Goal: Information Seeking & Learning: Learn about a topic

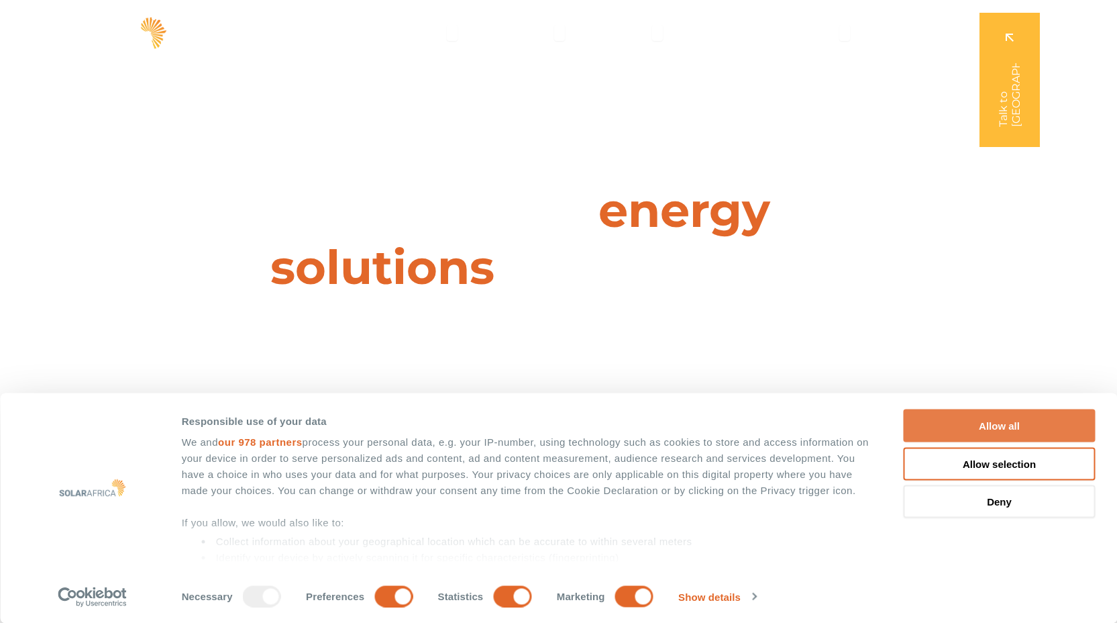
click at [945, 427] on button "Allow all" at bounding box center [1000, 425] width 192 height 33
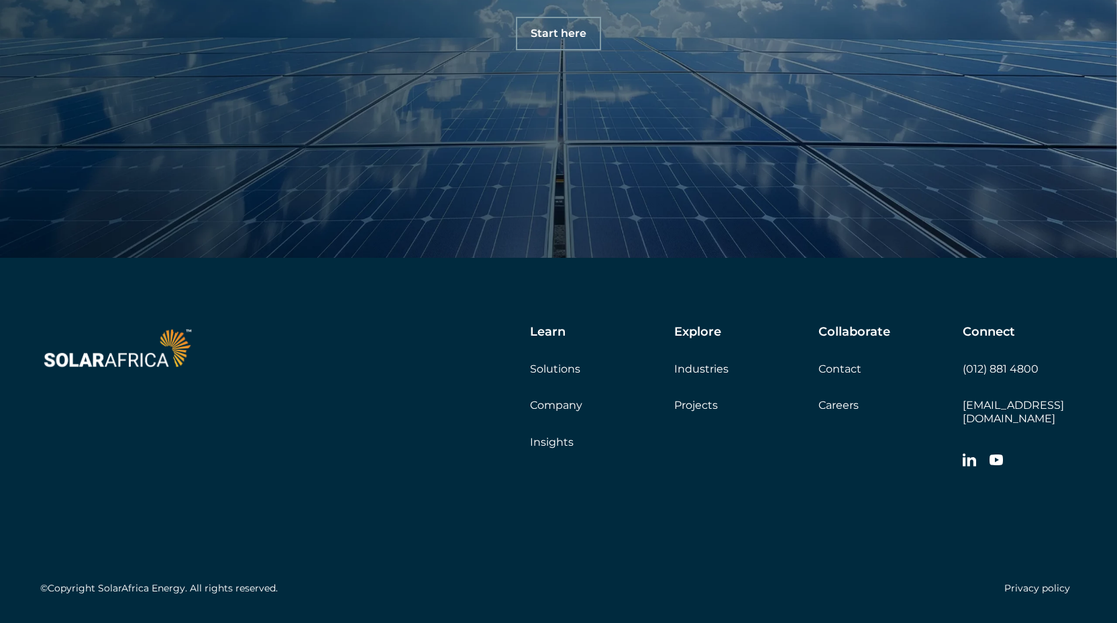
scroll to position [4728, 0]
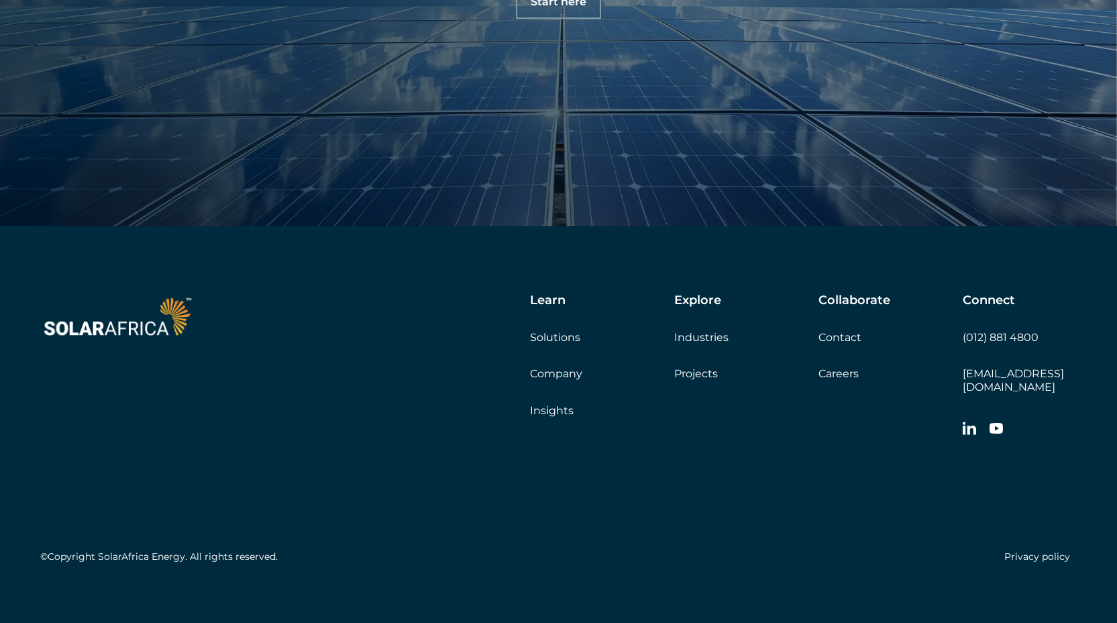
click at [566, 344] on div "Learn Solutions Company Insights" at bounding box center [602, 354] width 144 height 123
click at [566, 335] on link "Solutions" at bounding box center [555, 337] width 50 height 13
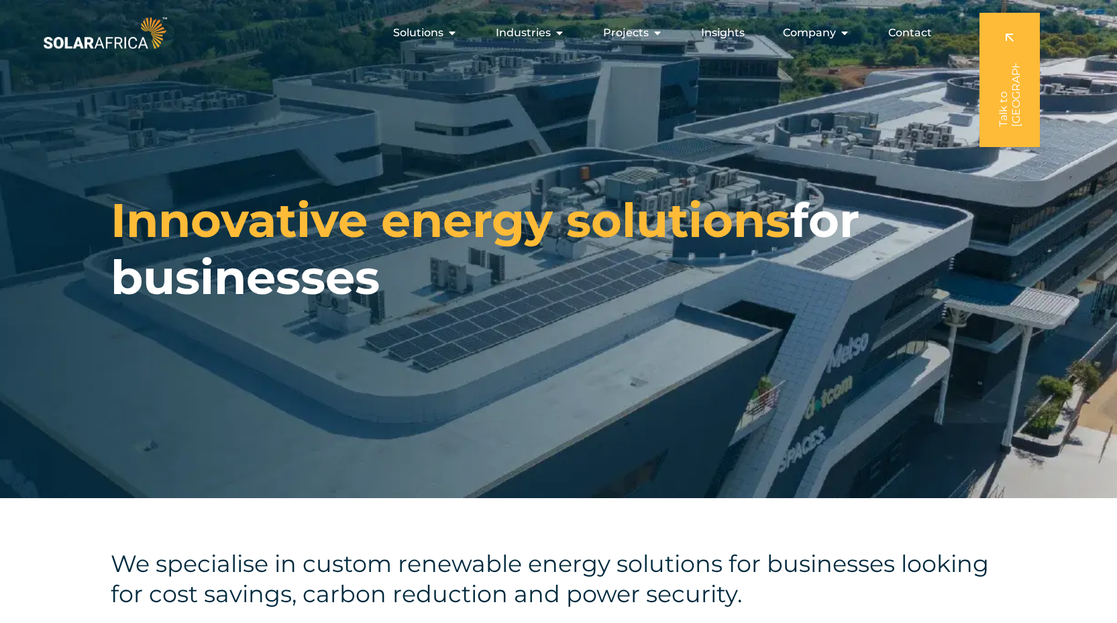
scroll to position [1, 0]
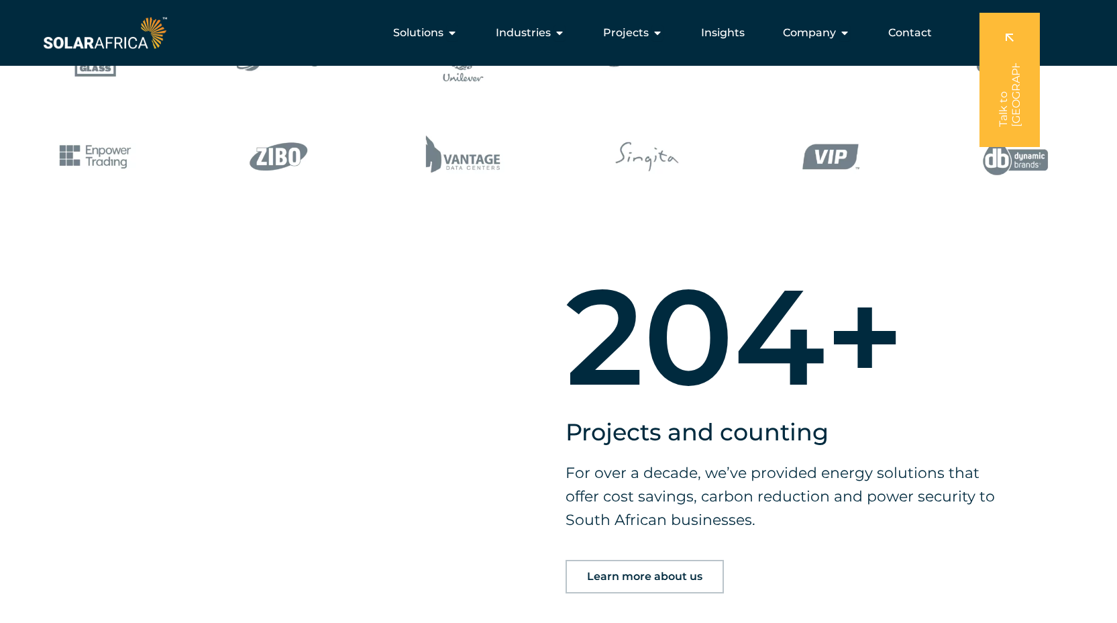
scroll to position [786, 0]
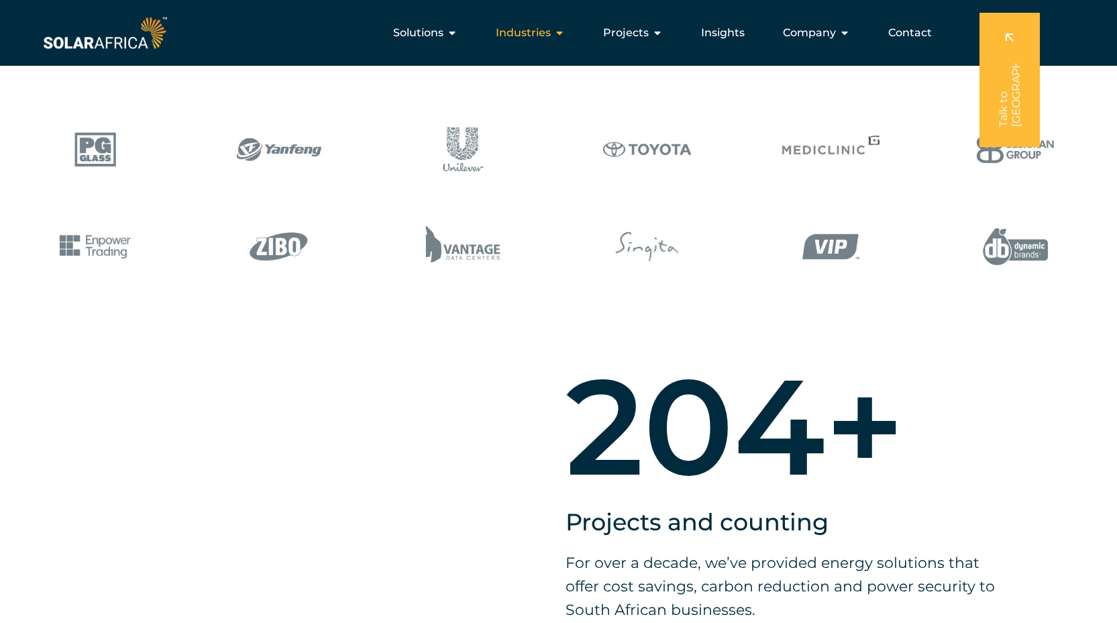
click at [523, 28] on span "Industries" at bounding box center [523, 33] width 55 height 16
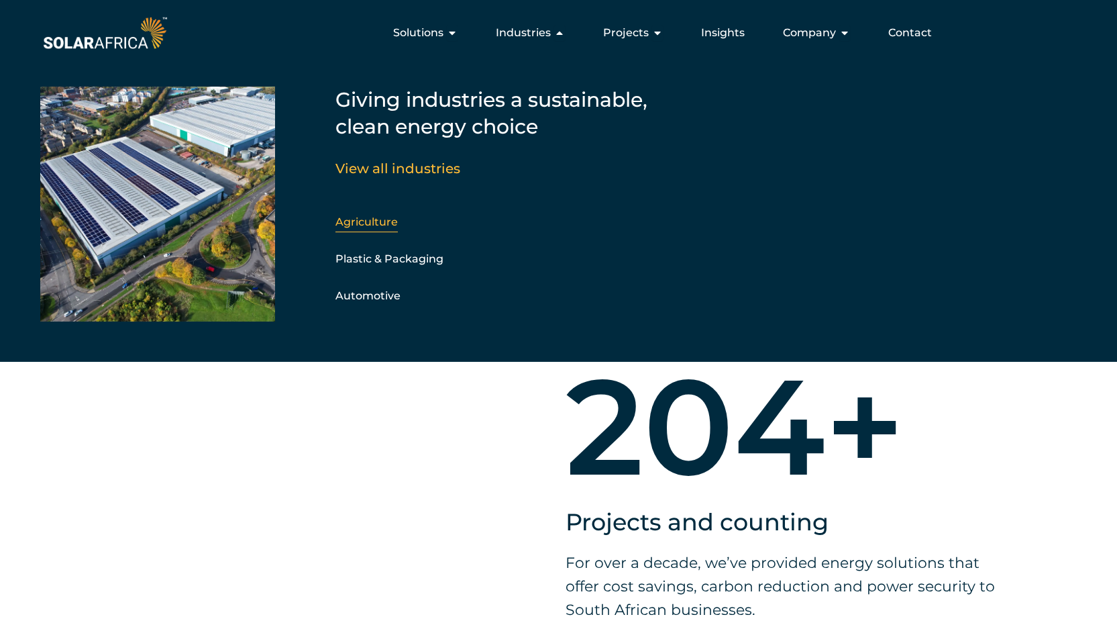
click at [388, 223] on link "Agriculture" at bounding box center [366, 221] width 62 height 13
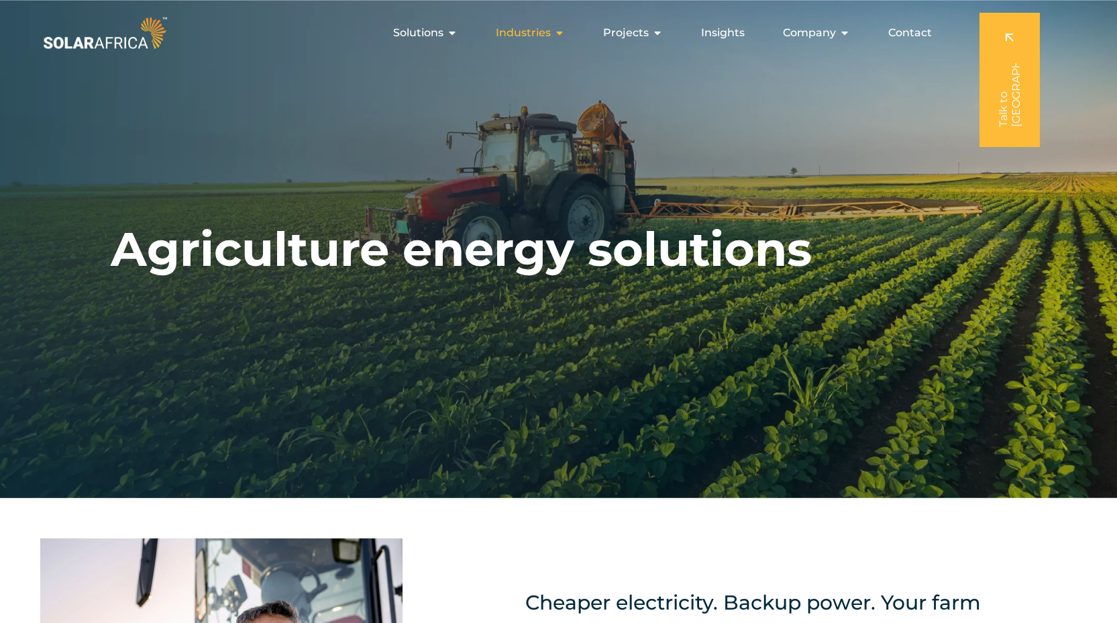
click at [537, 28] on span "Industries" at bounding box center [523, 33] width 55 height 16
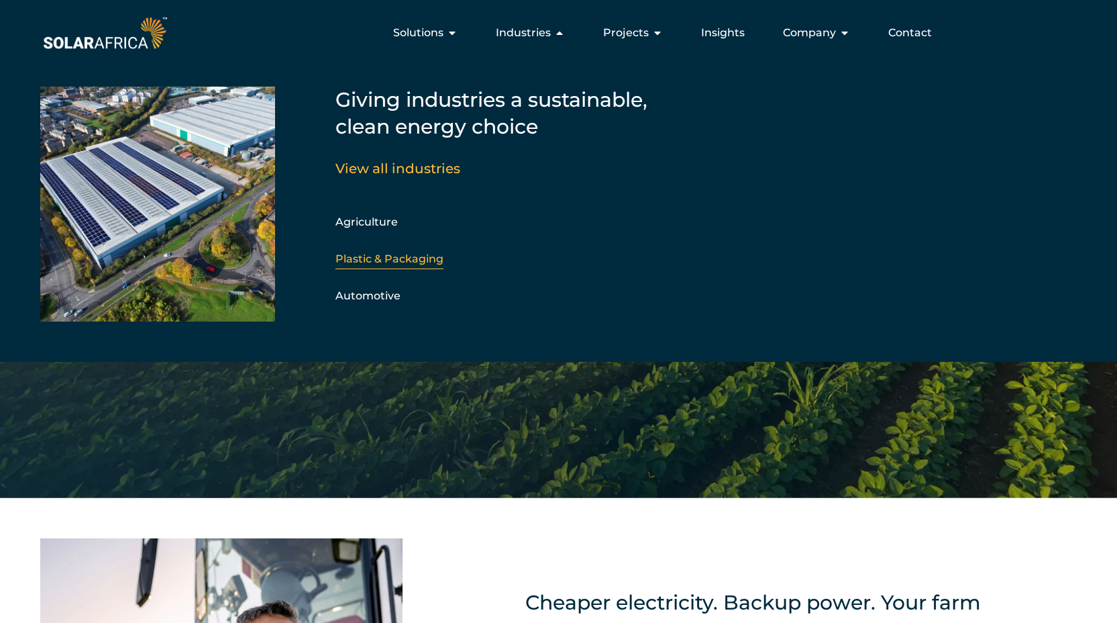
click at [391, 252] on link "Plastic & Packaging" at bounding box center [389, 258] width 108 height 13
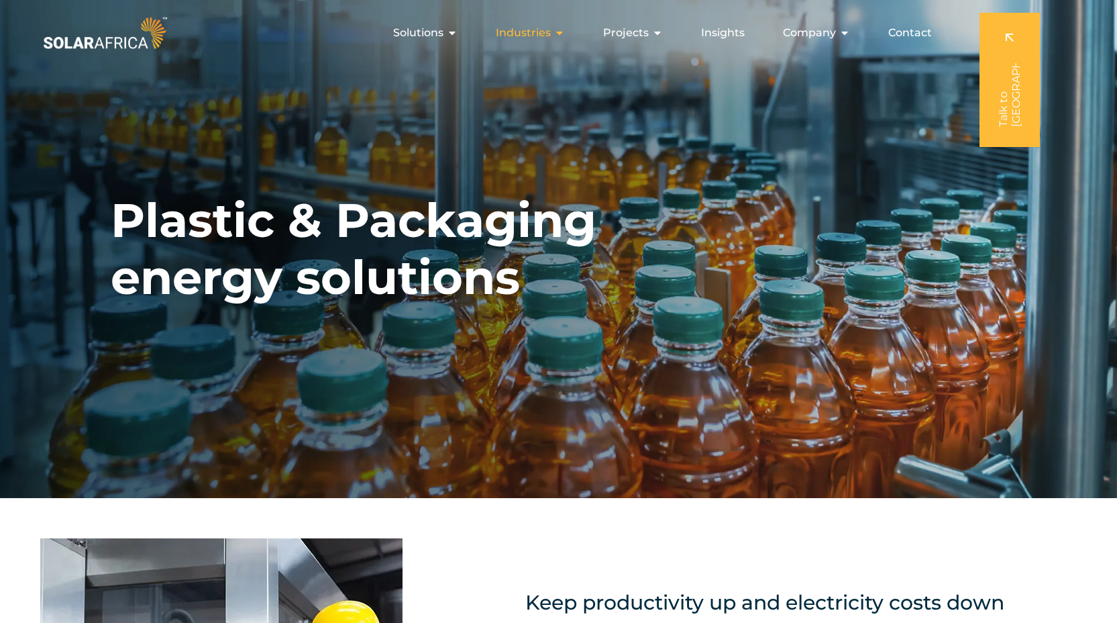
click at [541, 34] on span "Industries" at bounding box center [523, 33] width 55 height 16
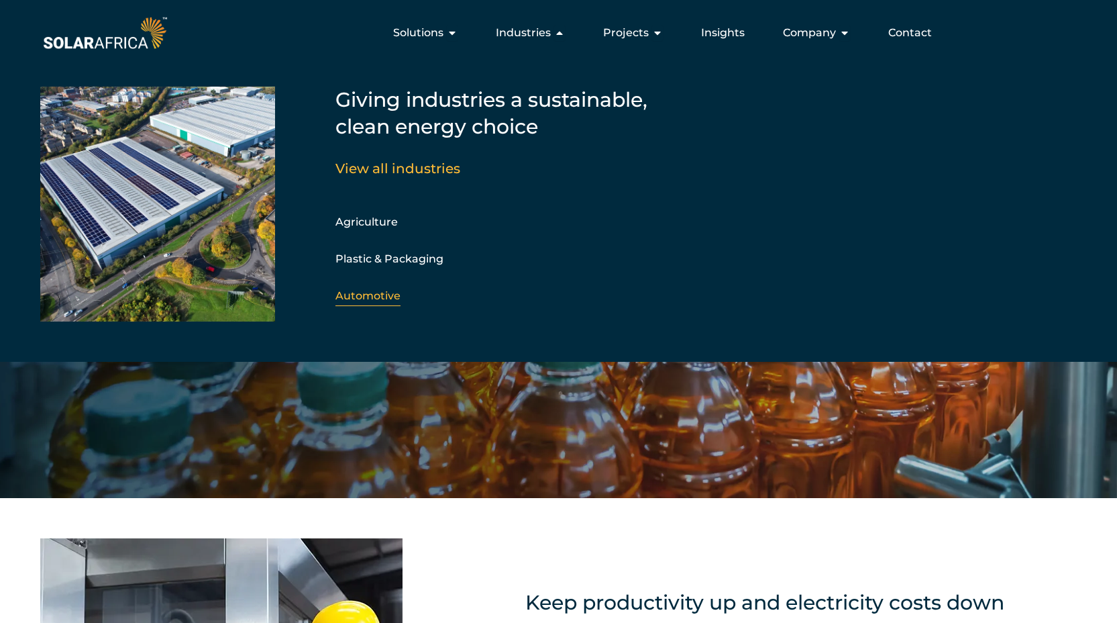
click at [393, 297] on link "Automotive" at bounding box center [367, 295] width 65 height 13
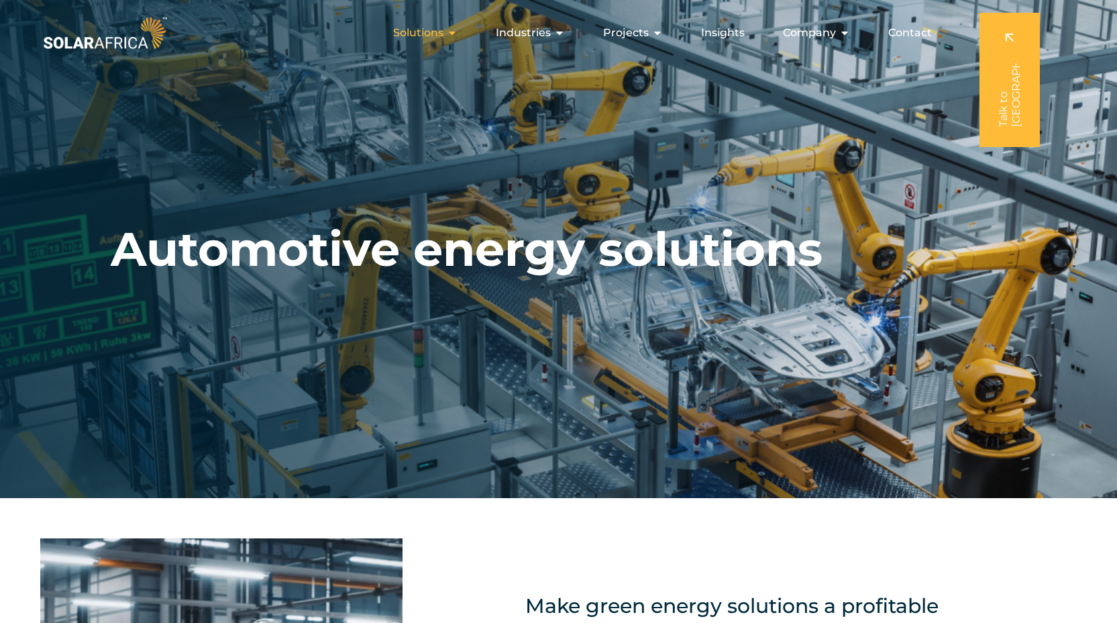
click at [414, 35] on span "Solutions" at bounding box center [418, 33] width 50 height 16
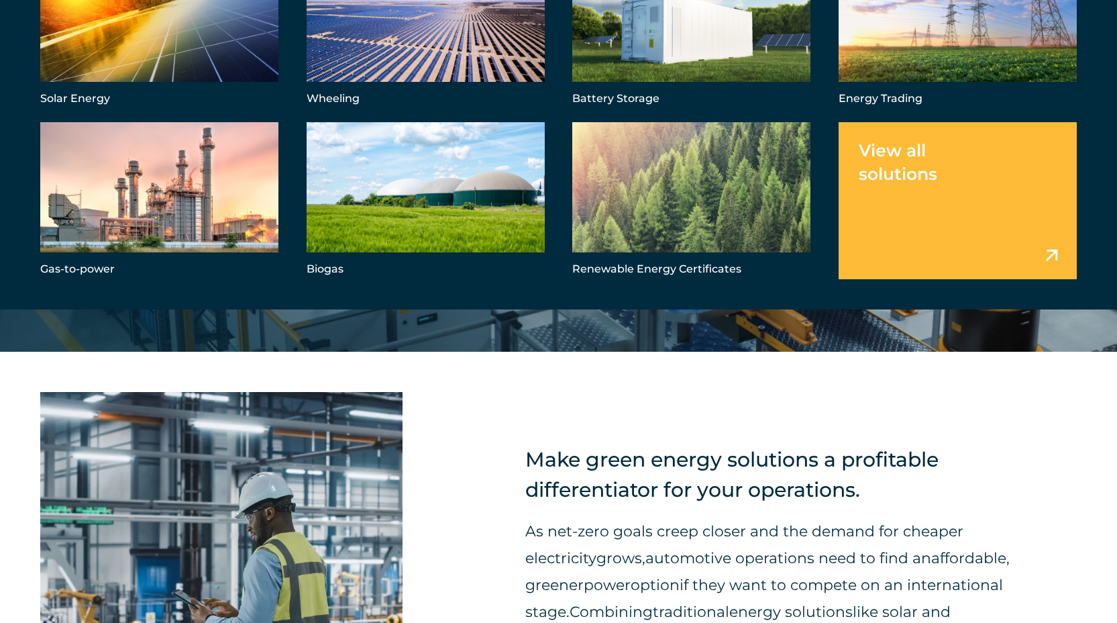
scroll to position [204, 0]
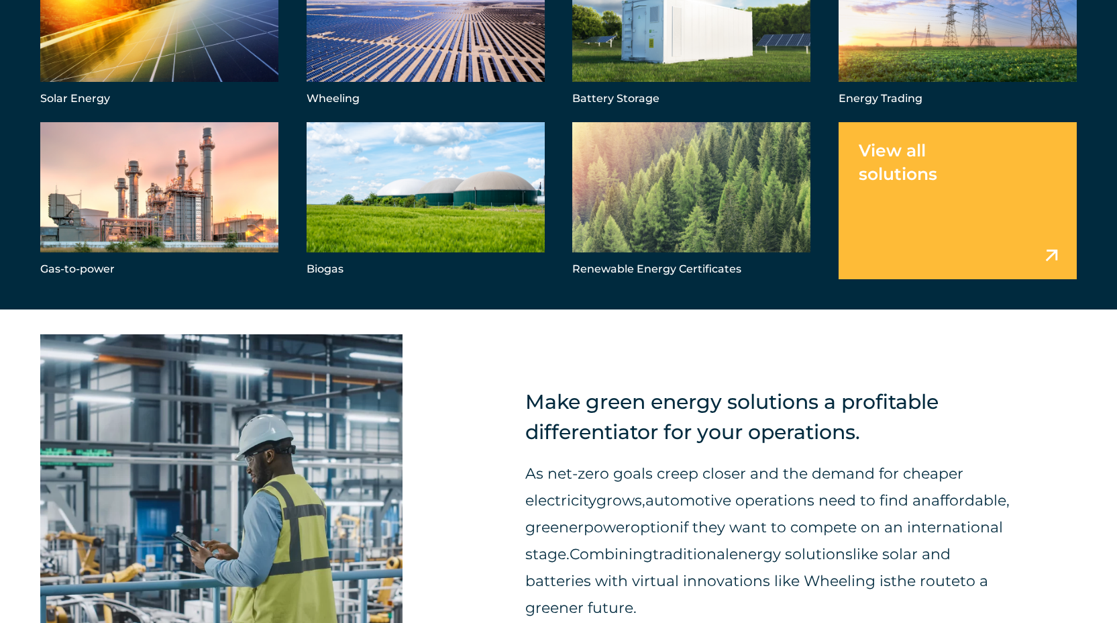
click at [877, 189] on link "Menu" at bounding box center [958, 200] width 238 height 156
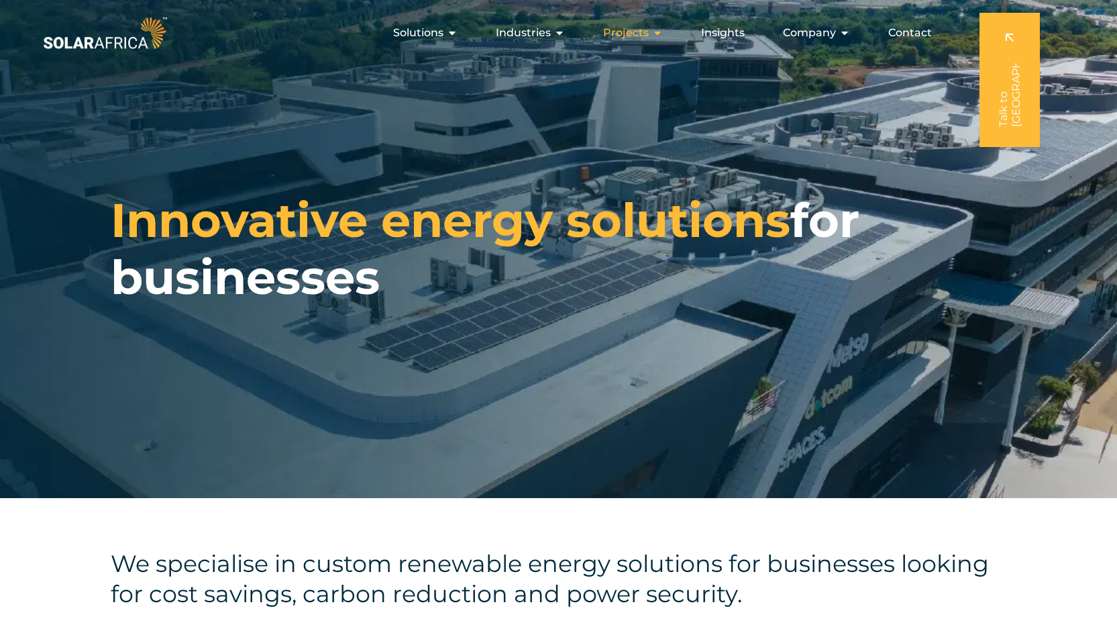
click at [649, 35] on span "Projects" at bounding box center [626, 33] width 46 height 16
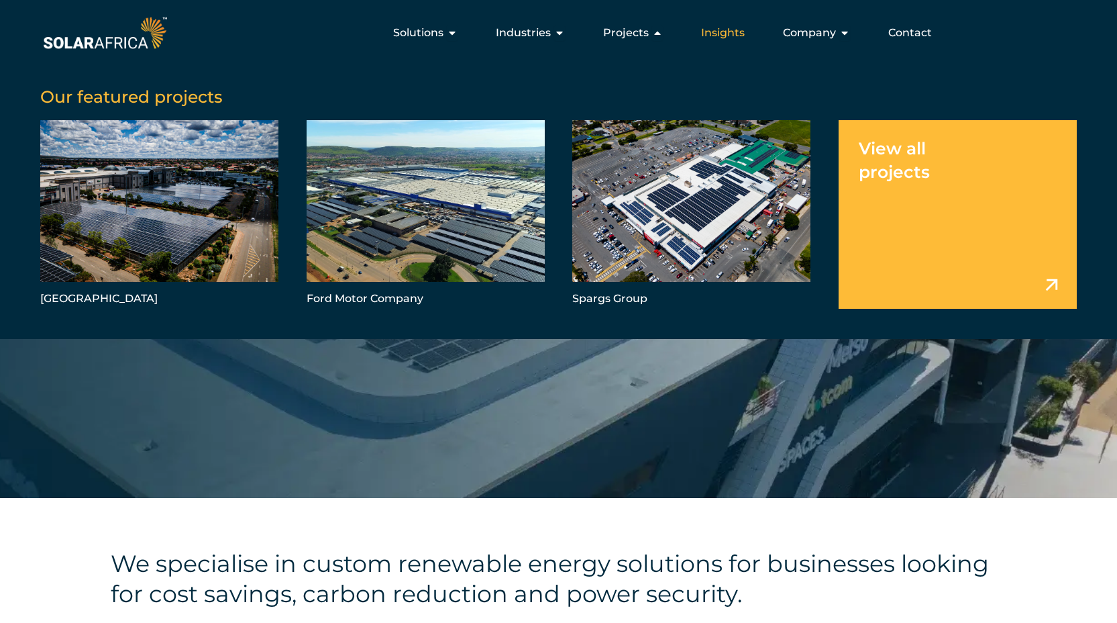
click at [745, 33] on span "Insights" at bounding box center [723, 33] width 44 height 16
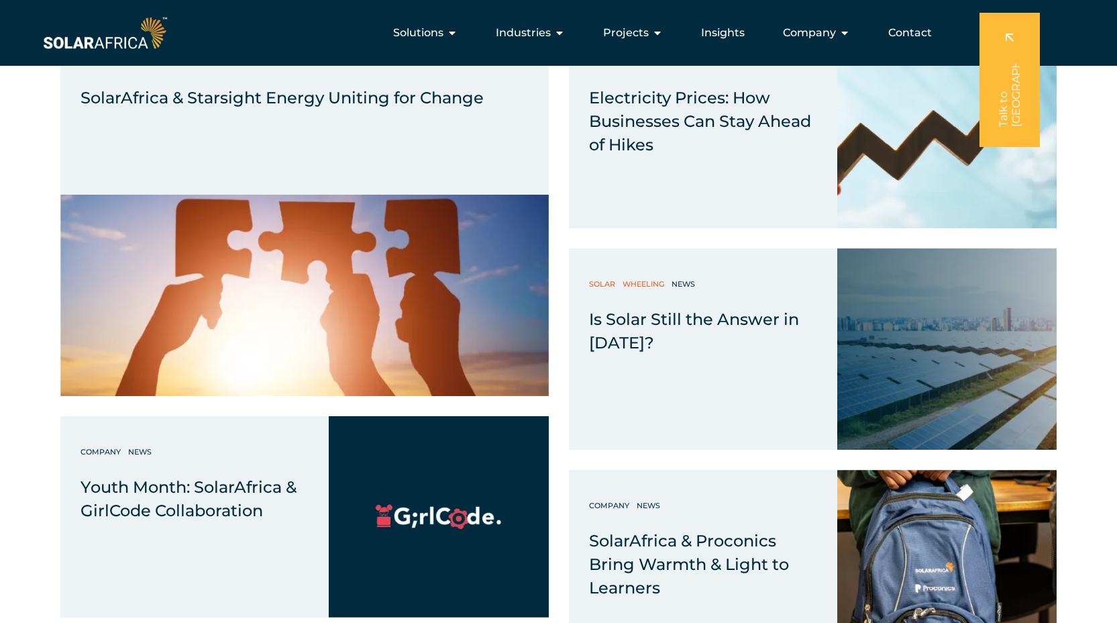
scroll to position [550, 0]
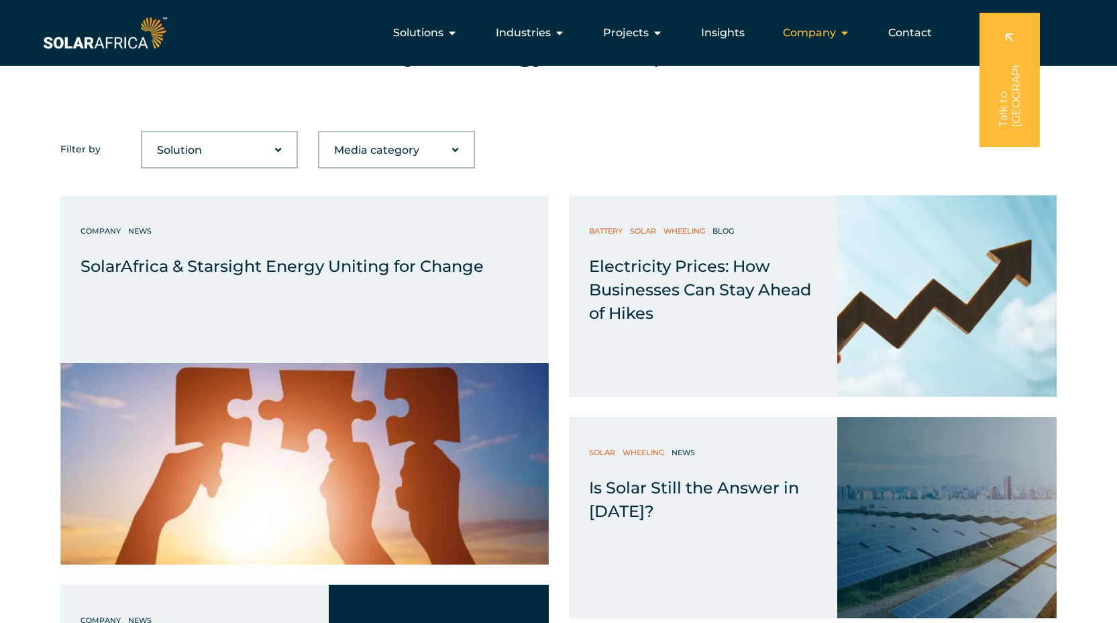
click at [835, 28] on span "Company" at bounding box center [809, 33] width 53 height 16
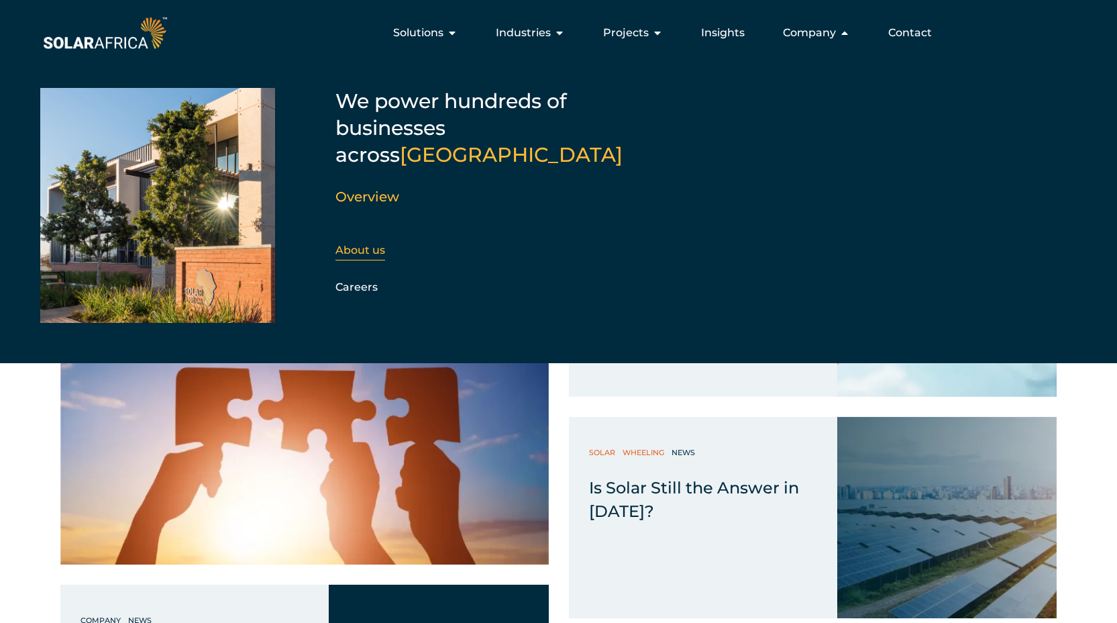
click at [363, 244] on link "About us" at bounding box center [360, 250] width 50 height 13
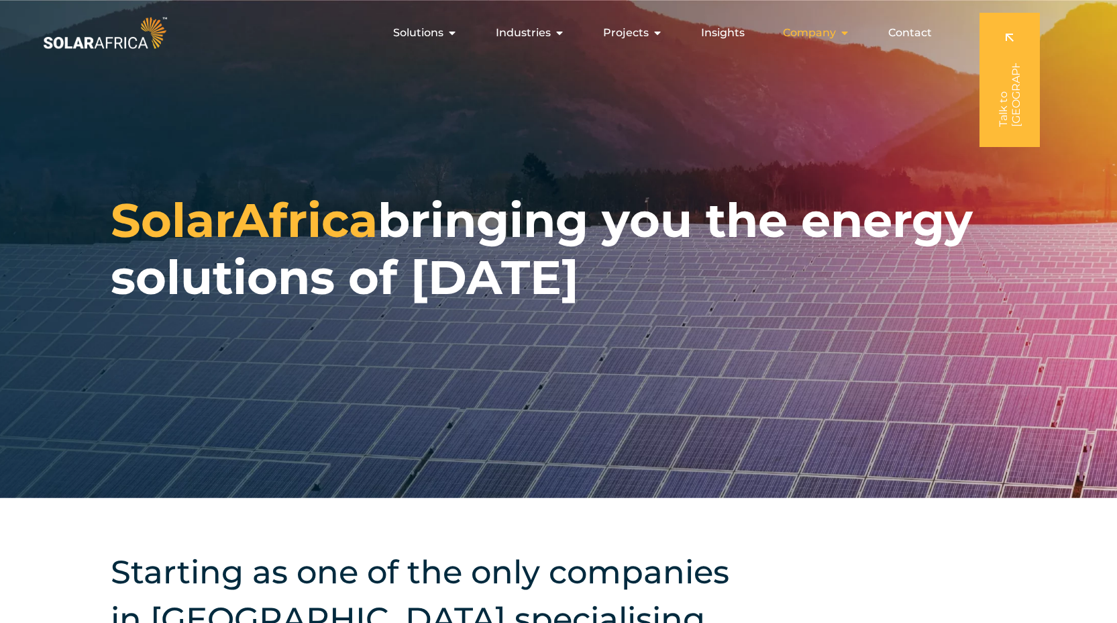
click at [853, 30] on div "Company Close Company Open Company" at bounding box center [816, 32] width 89 height 27
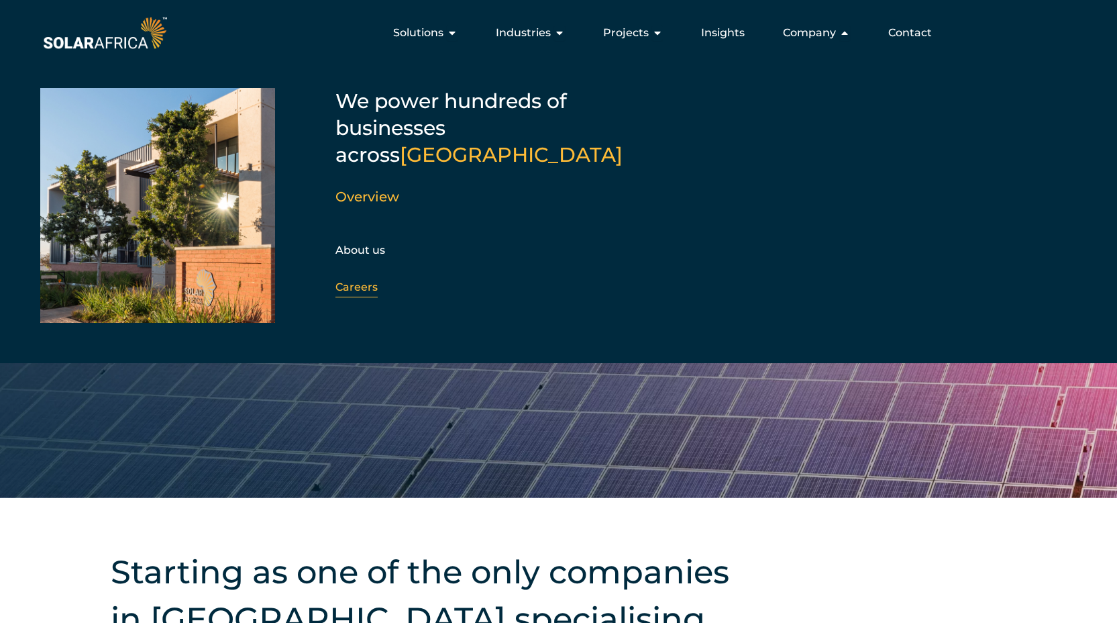
click at [355, 280] on link "Careers" at bounding box center [356, 286] width 42 height 13
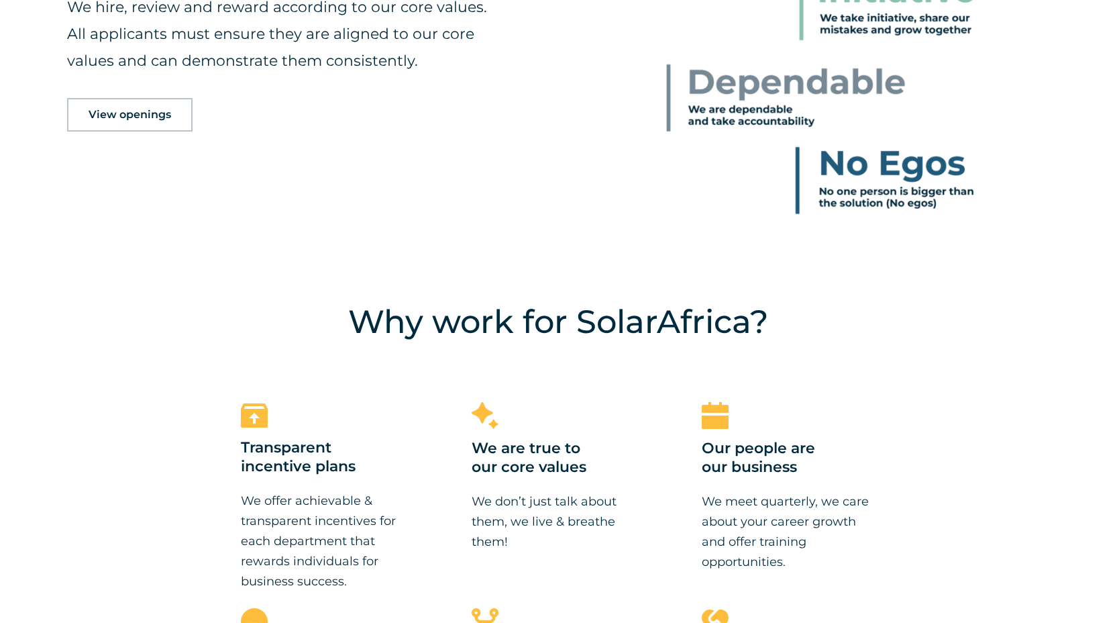
scroll to position [949, 0]
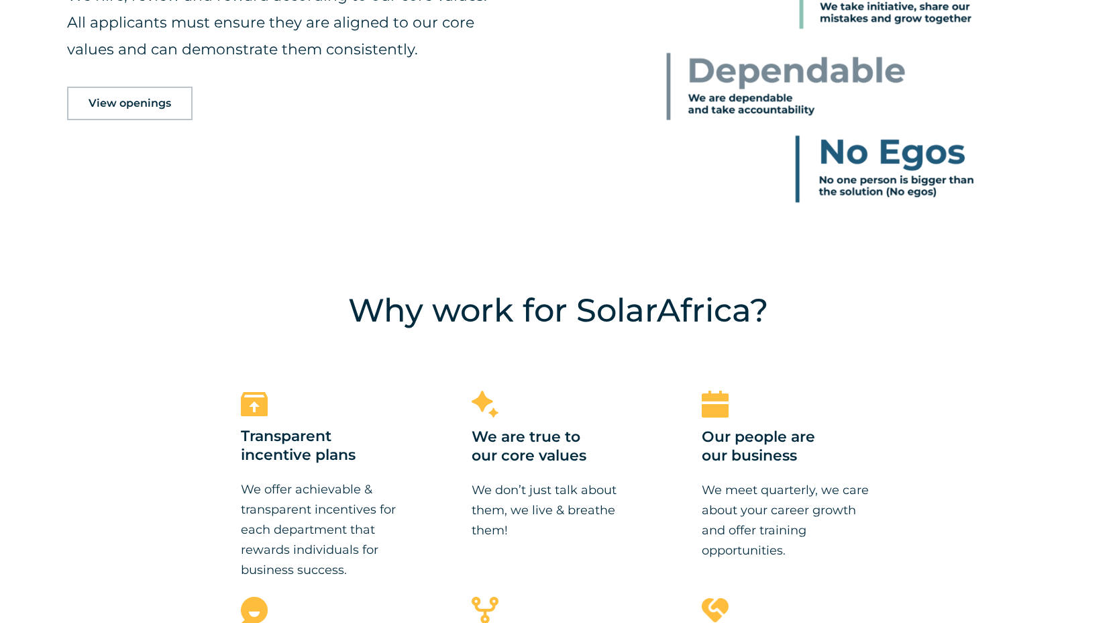
click at [154, 106] on span "View openings" at bounding box center [130, 103] width 83 height 11
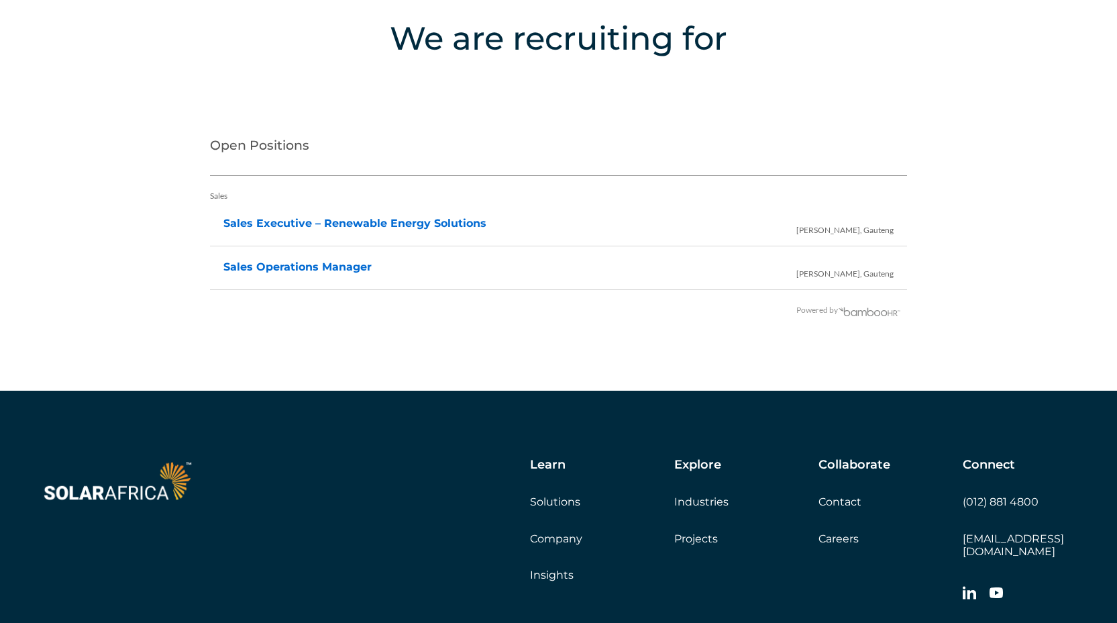
scroll to position [2718, 0]
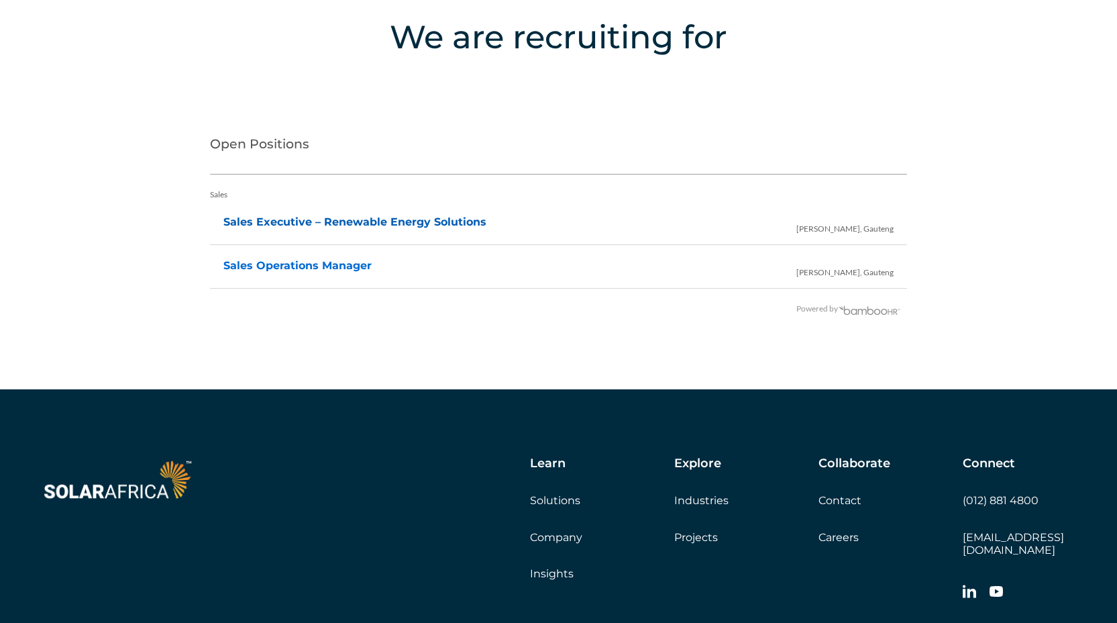
click at [305, 219] on link "Sales Executive – Renewable Energy Solutions" at bounding box center [354, 221] width 263 height 13
